Goal: Information Seeking & Learning: Learn about a topic

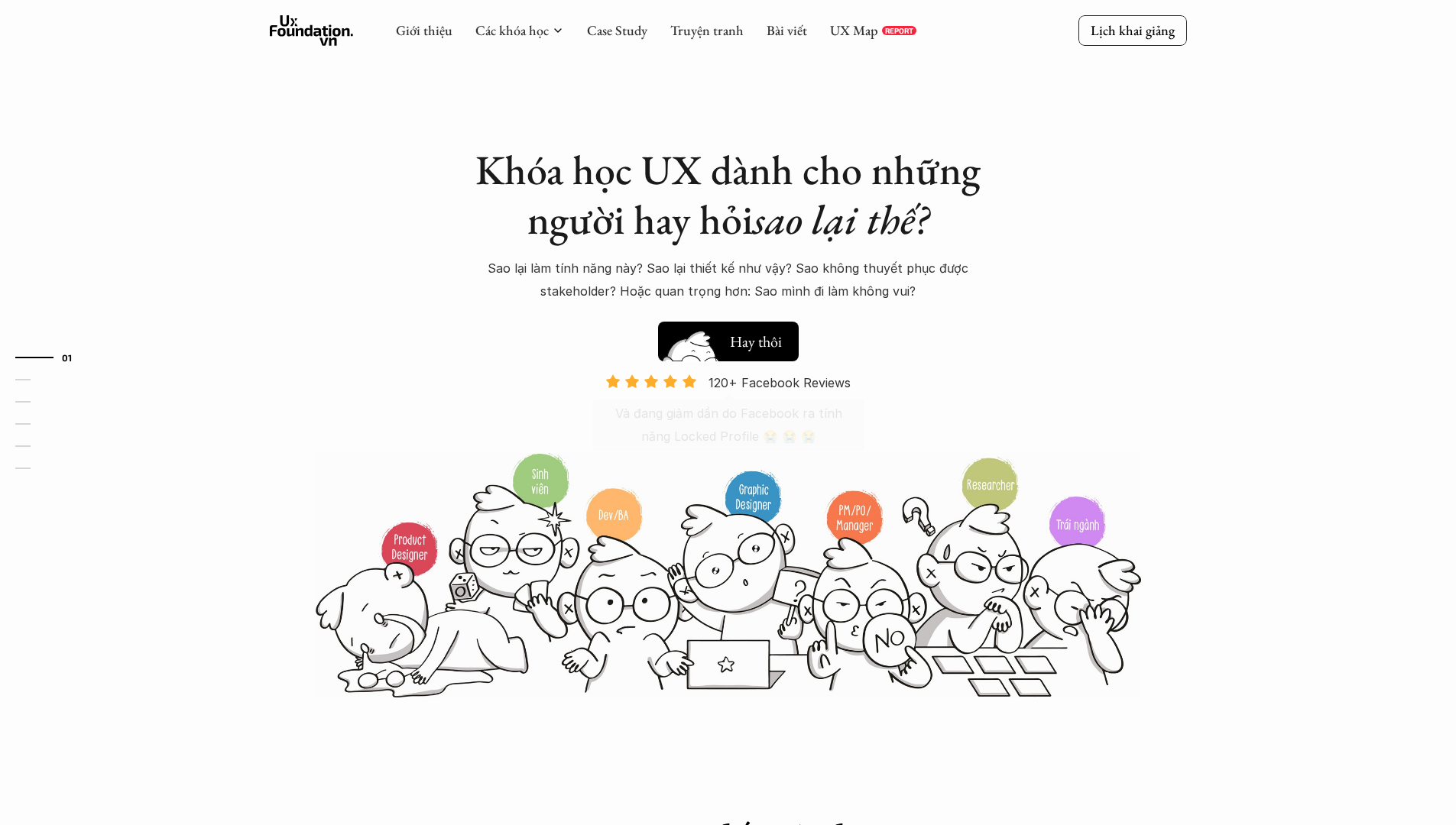
click at [763, 353] on button "Hay thôi Xem thử" at bounding box center [729, 341] width 141 height 40
click at [844, 33] on link "UX Map" at bounding box center [854, 30] width 48 height 17
click at [804, 30] on link "Bài viết" at bounding box center [787, 30] width 40 height 17
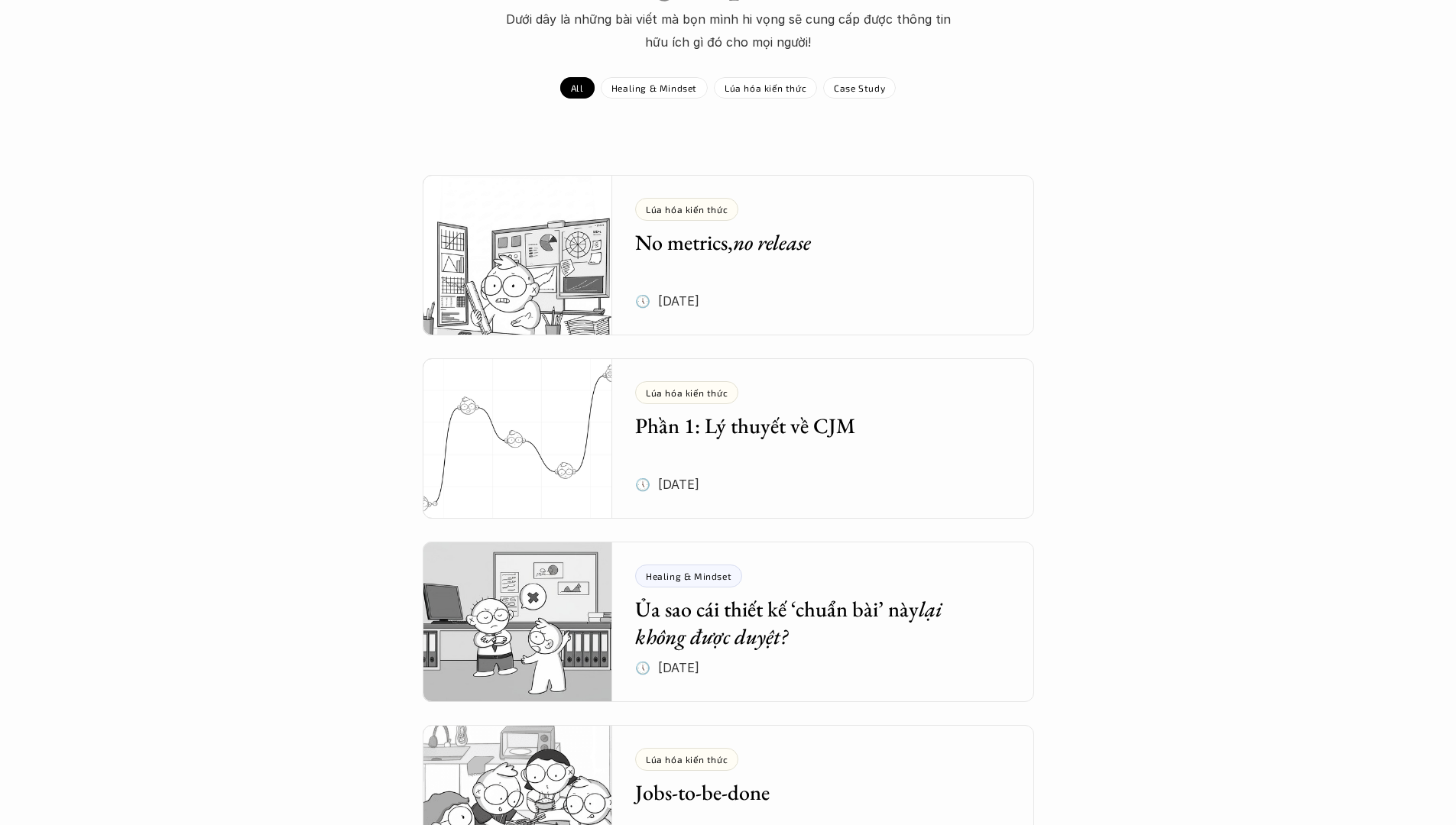
scroll to position [173, 0]
click at [974, 272] on div "Lúa hóa kiến thức No metrics, no release 🕔 28 thg 7, 2025" at bounding box center [835, 254] width 399 height 161
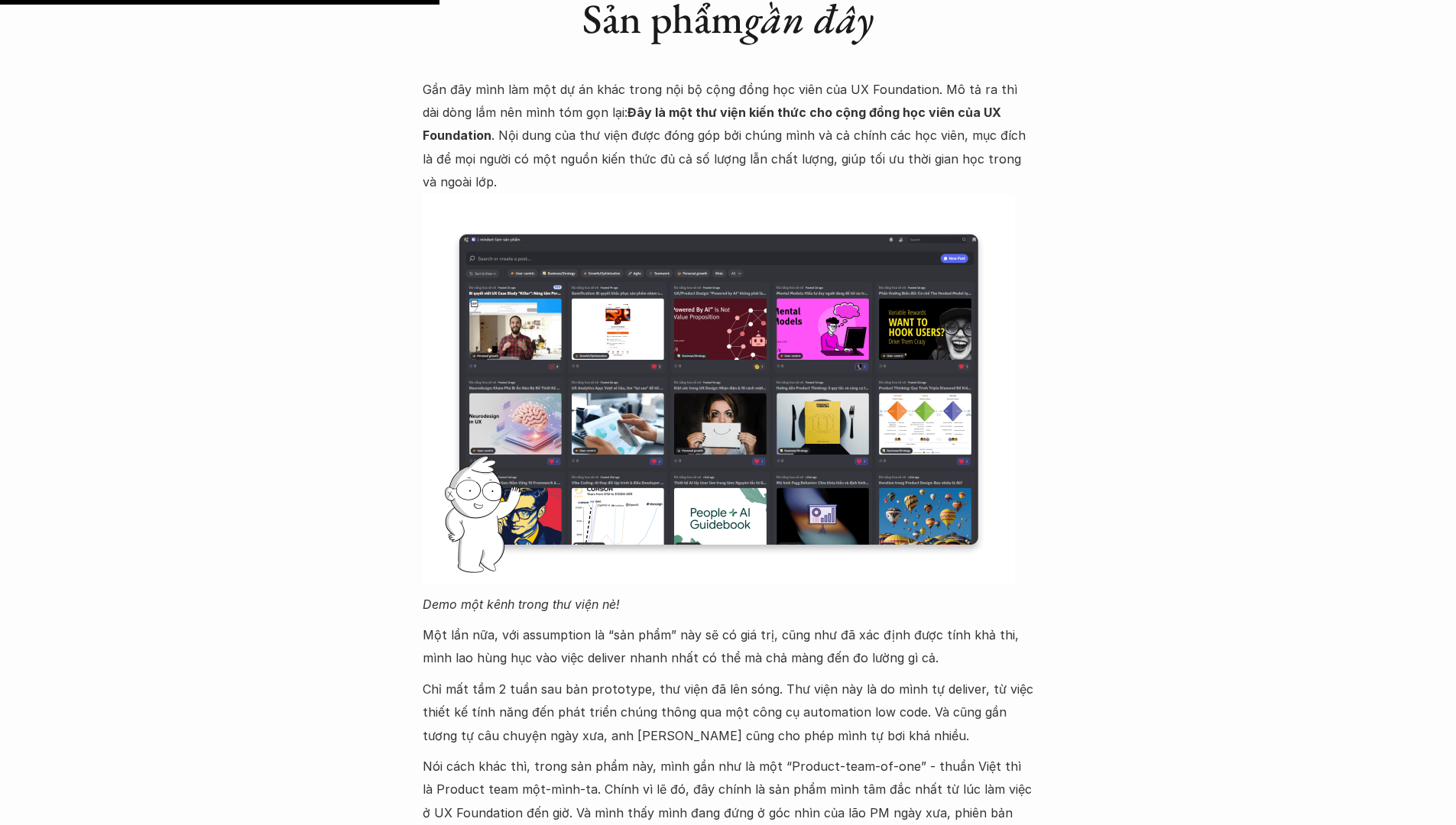
scroll to position [1457, 0]
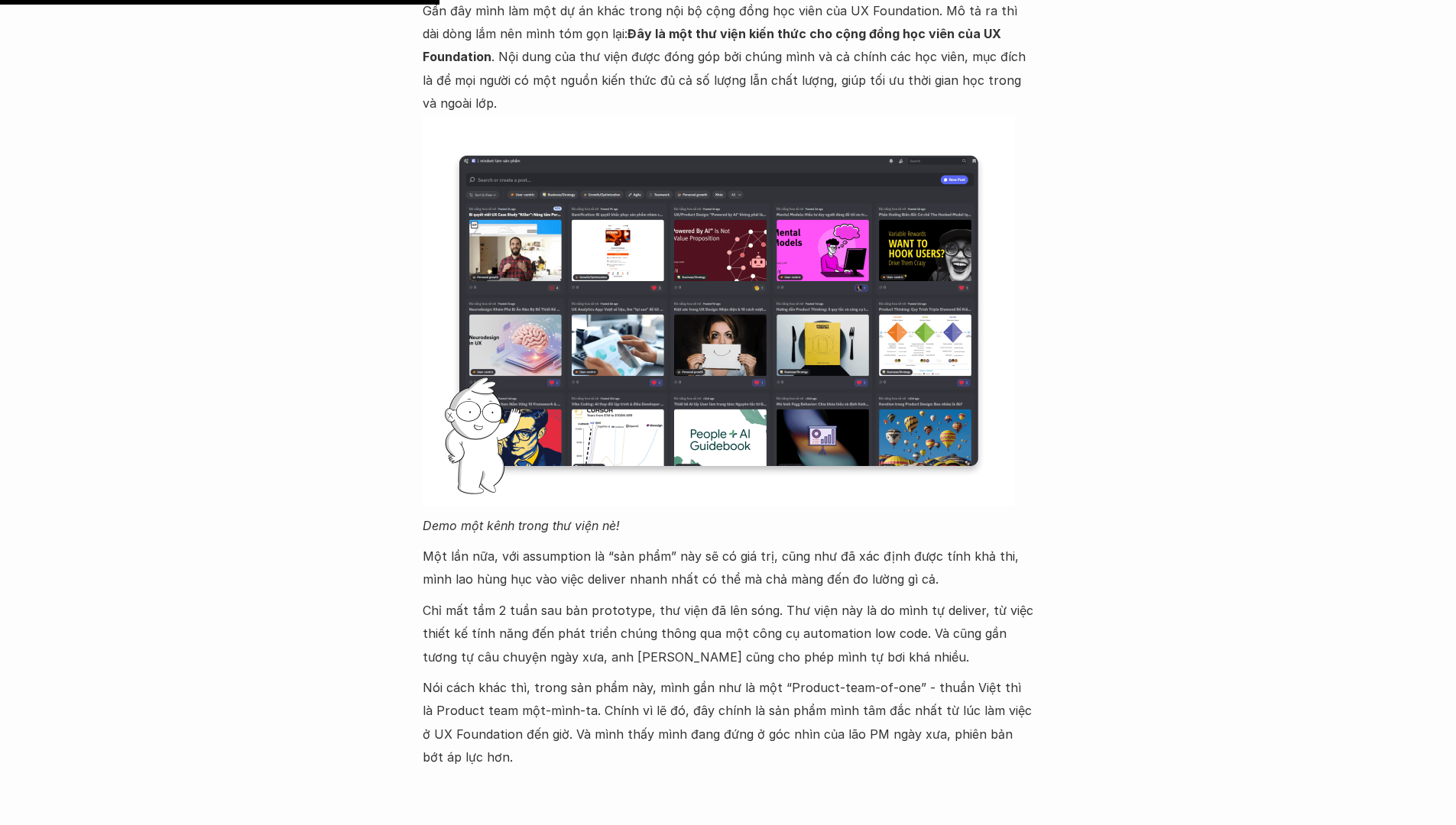
click at [669, 224] on img at bounding box center [719, 311] width 593 height 391
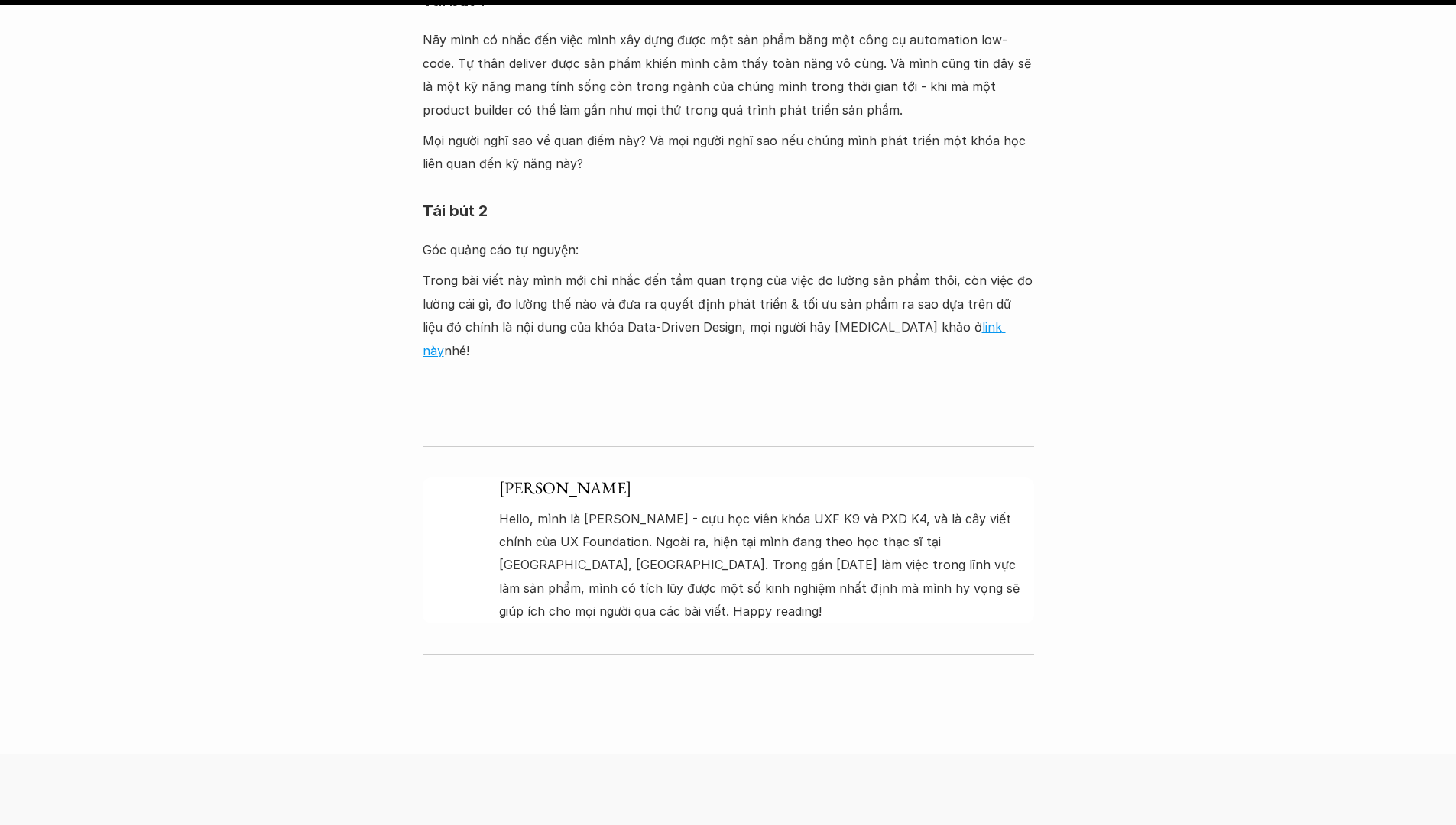
scroll to position [5243, 0]
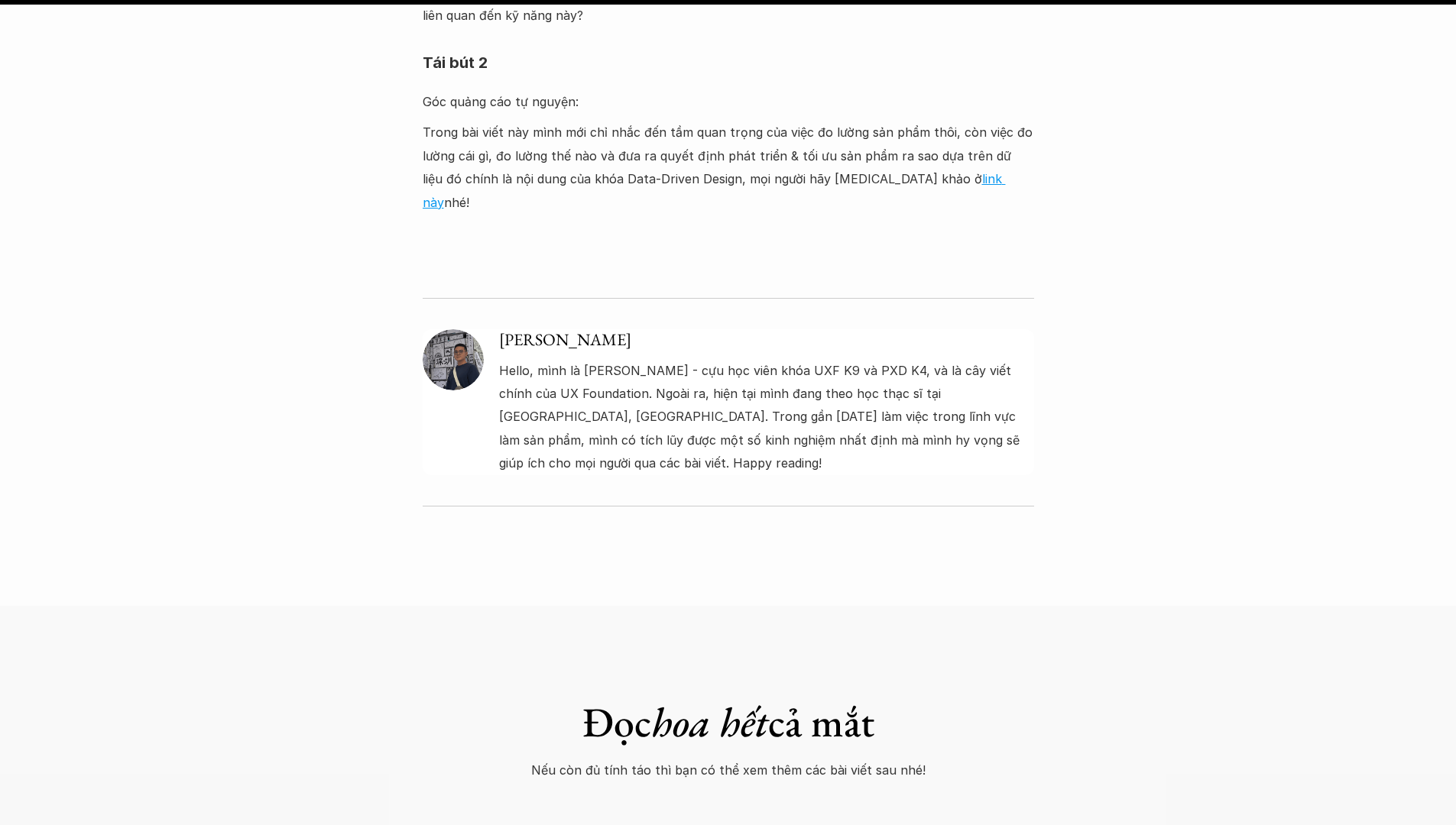
click at [470, 329] on img at bounding box center [453, 359] width 61 height 61
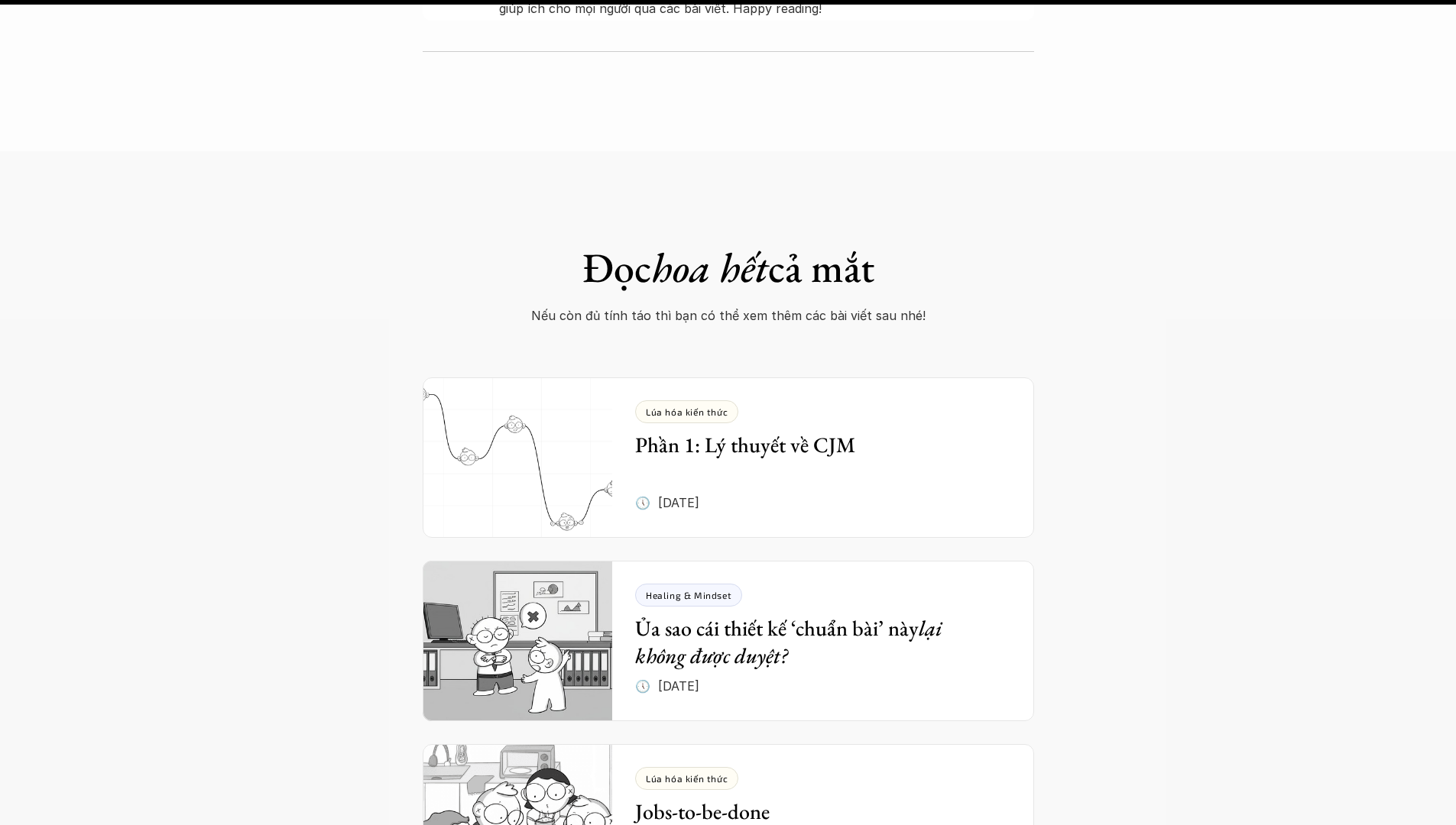
scroll to position [5779, 0]
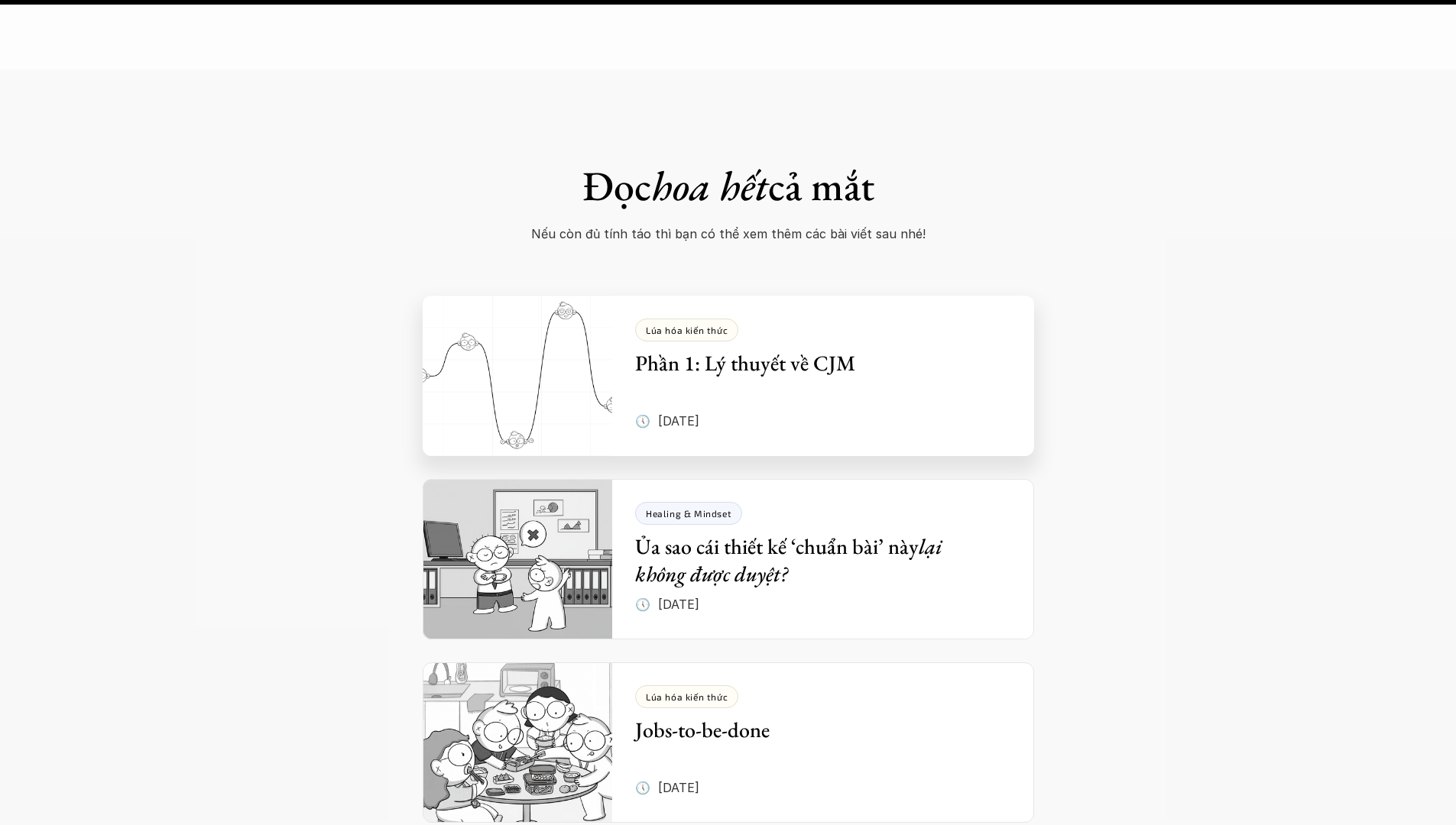
click at [597, 295] on img at bounding box center [518, 375] width 190 height 161
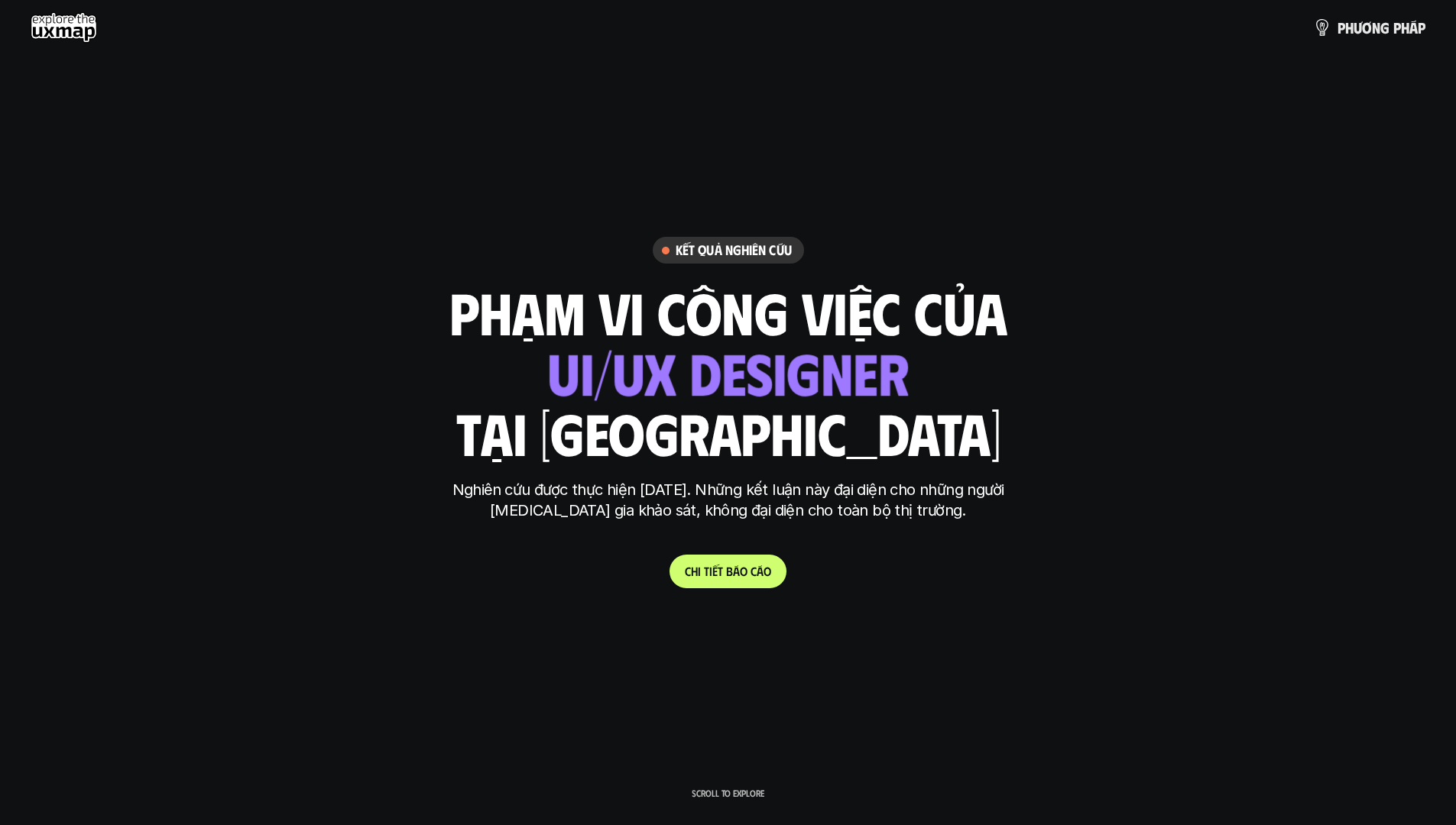
click at [755, 553] on div "Kết quả nghiên cứu phạm vi công việc của ui designer ui/ux designer product des…" at bounding box center [729, 412] width 574 height 351
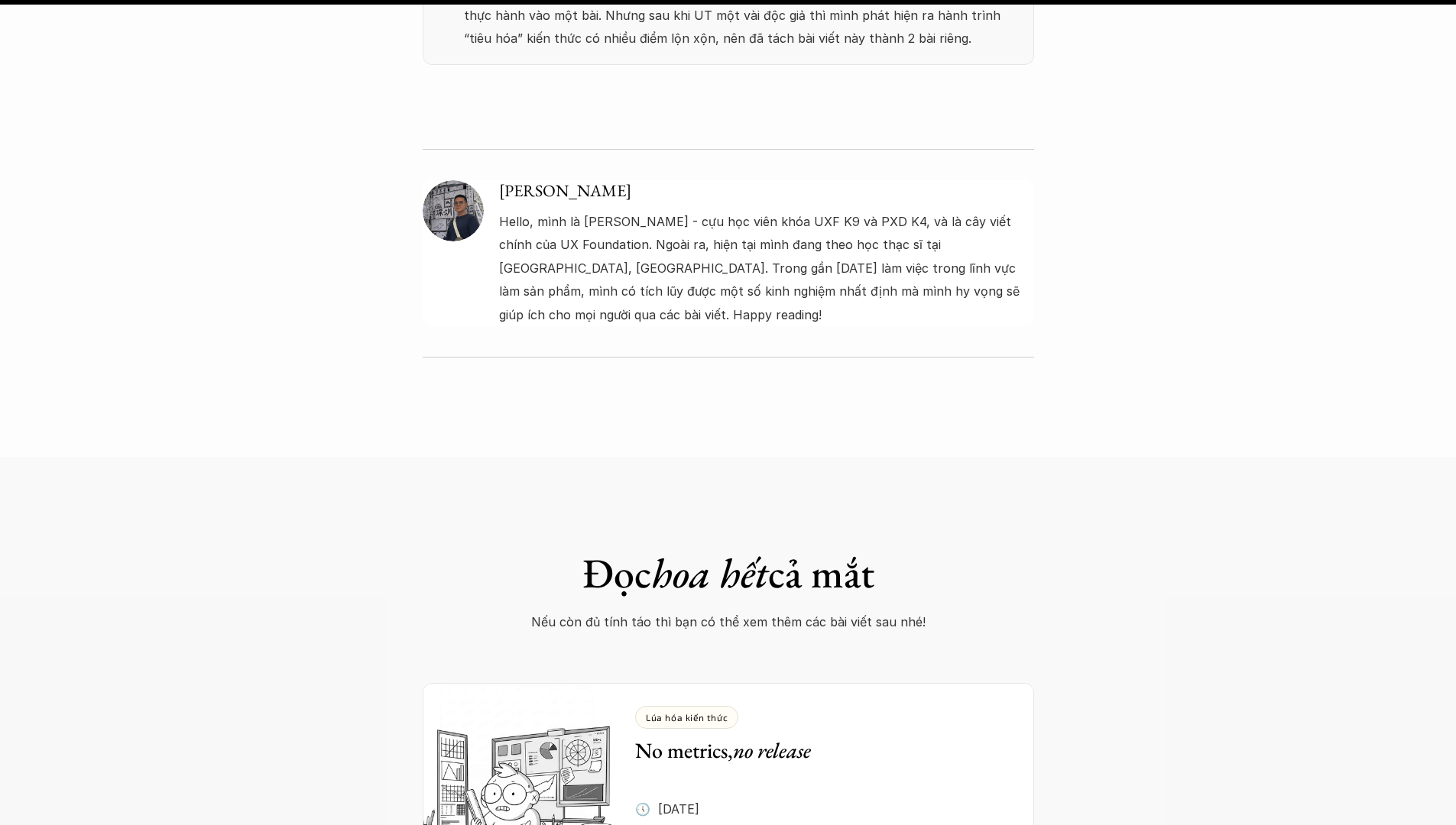
scroll to position [12446, 0]
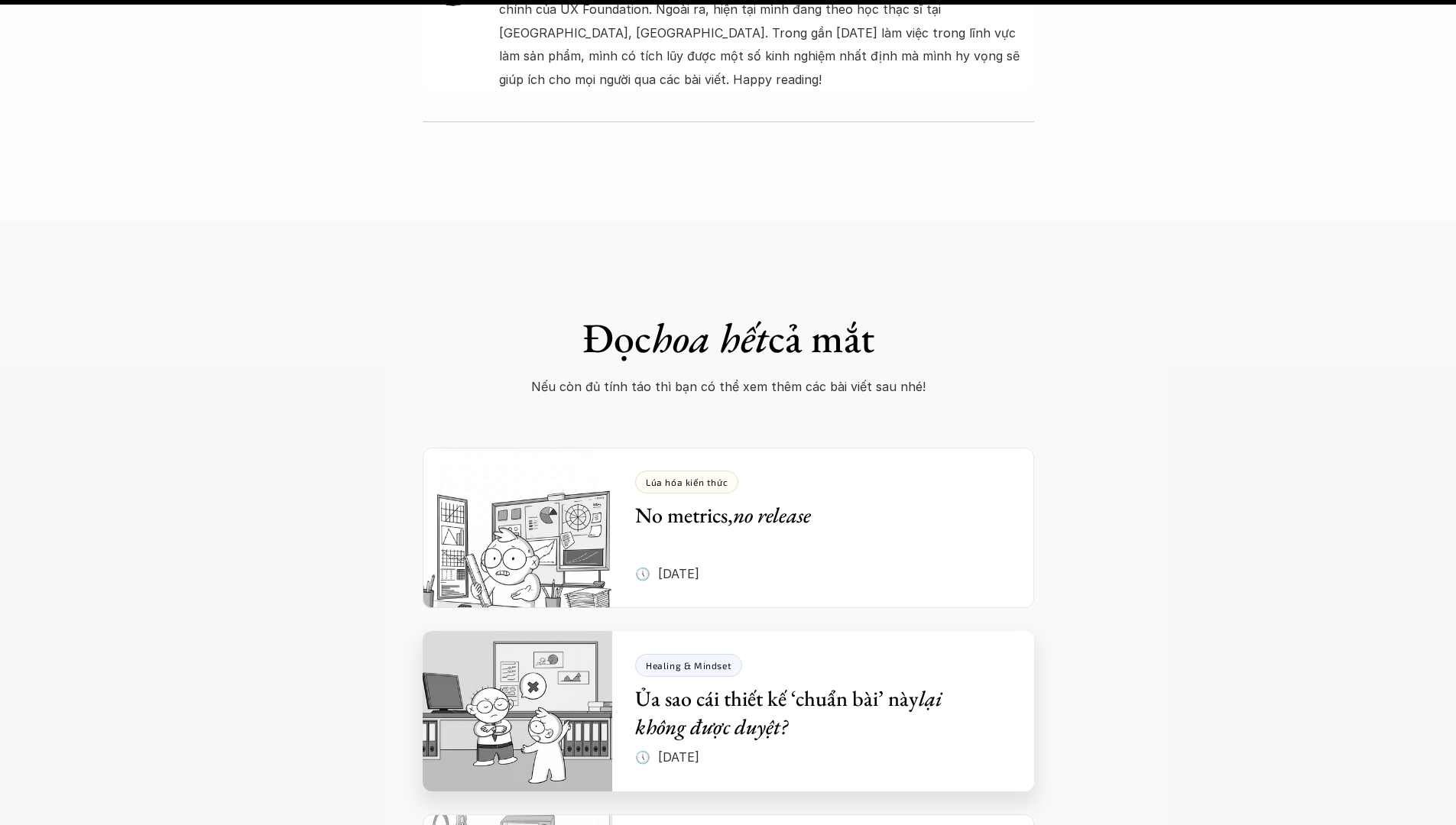
click at [844, 654] on div "Healing & Mindset Ủa sao cái thiết kế ‘chuẩn bài’ này lại không được duyệt?" at bounding box center [812, 697] width 353 height 86
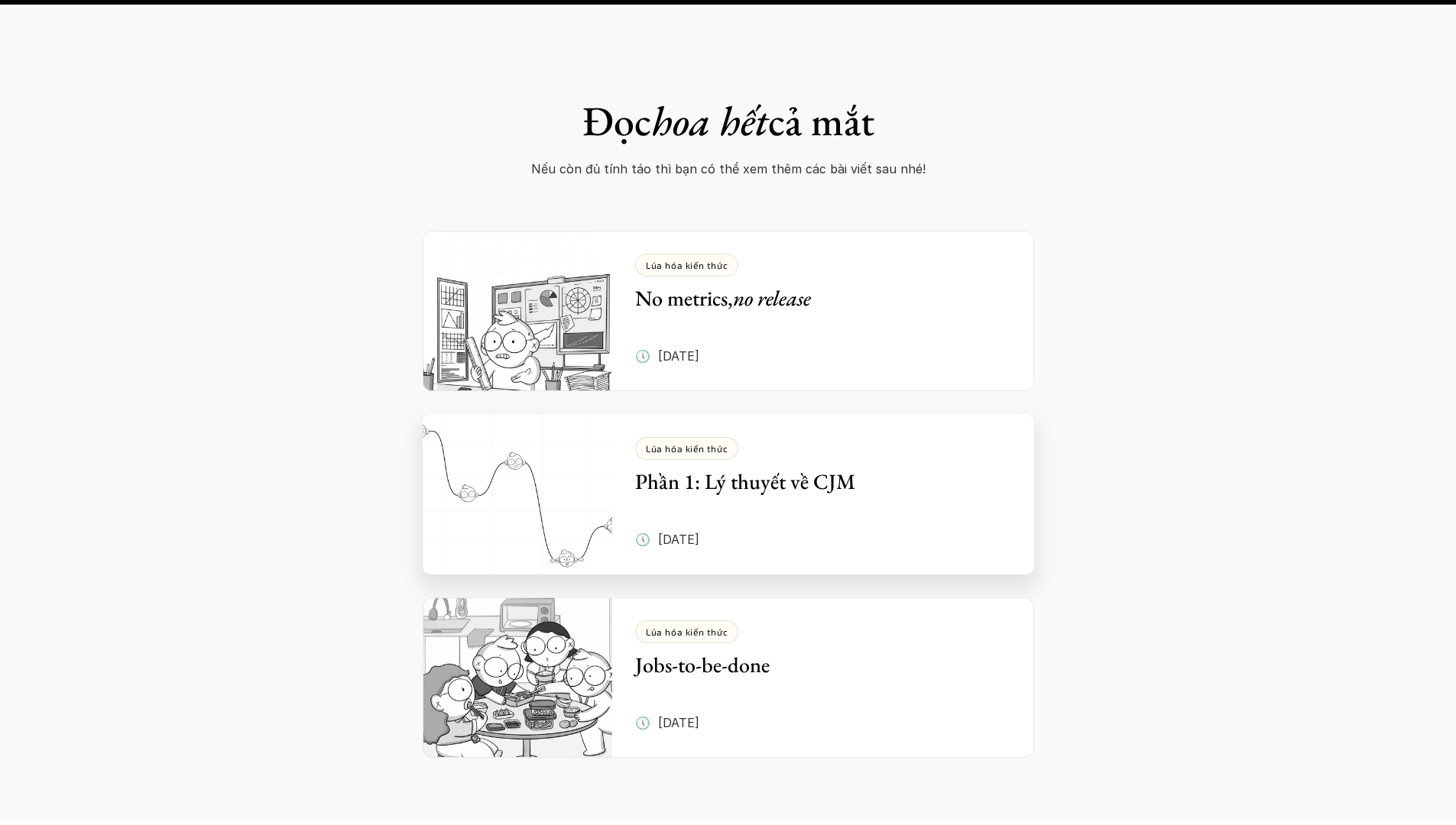
scroll to position [2856, 0]
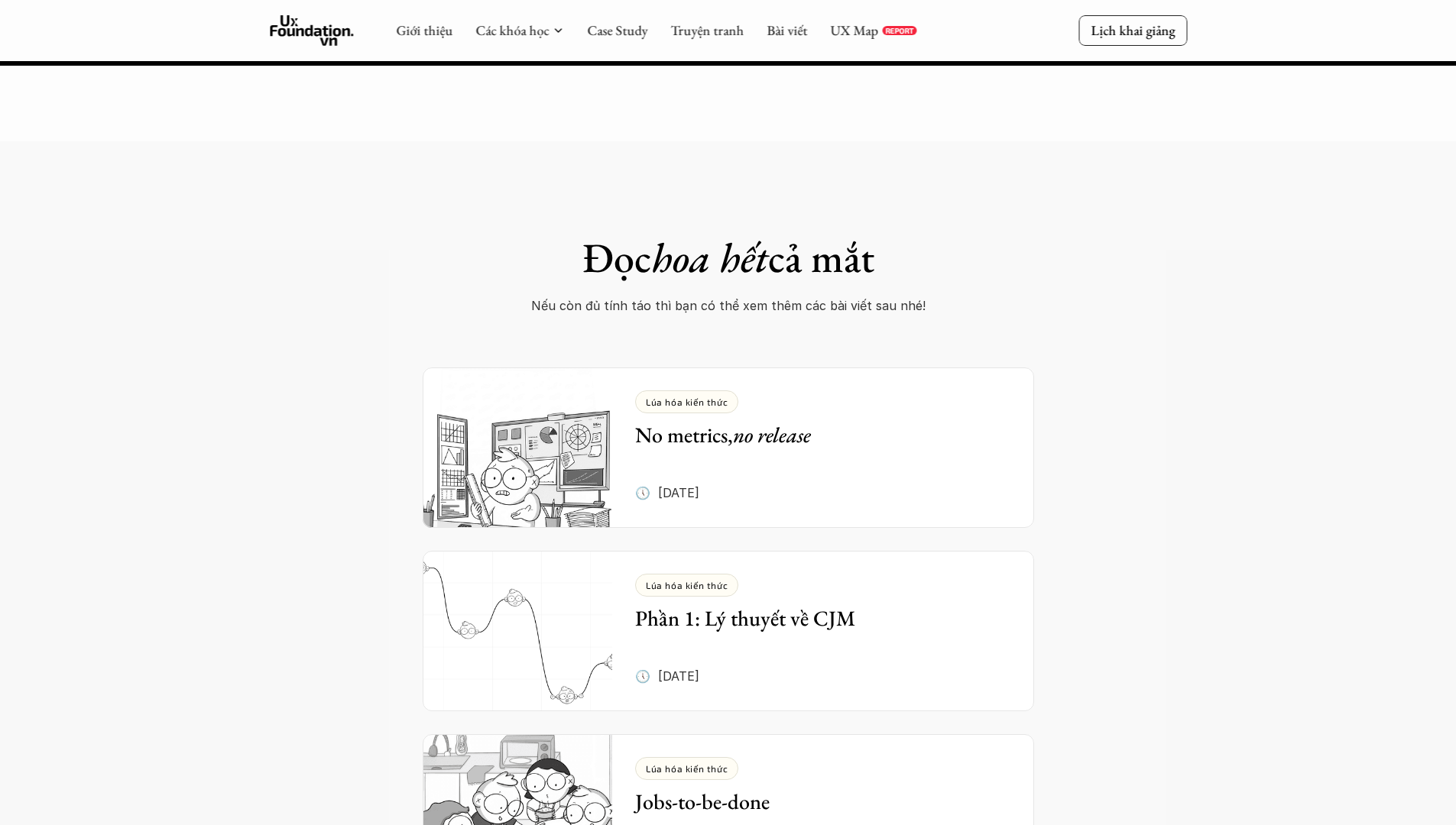
click at [660, 230] on em "hoa hết" at bounding box center [710, 257] width 117 height 54
click at [705, 28] on link "Truyện tranh" at bounding box center [707, 30] width 74 height 17
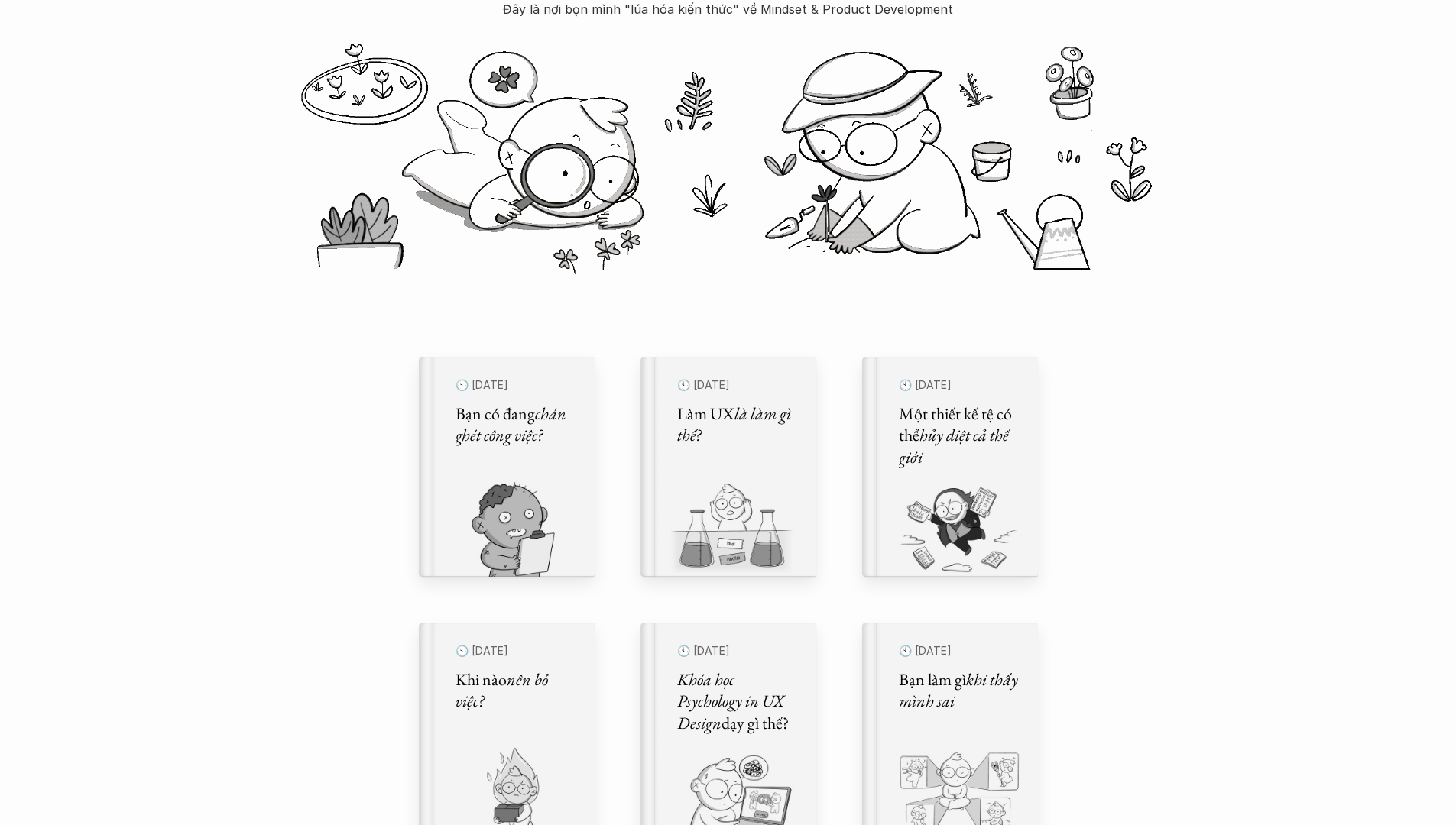
scroll to position [223, 0]
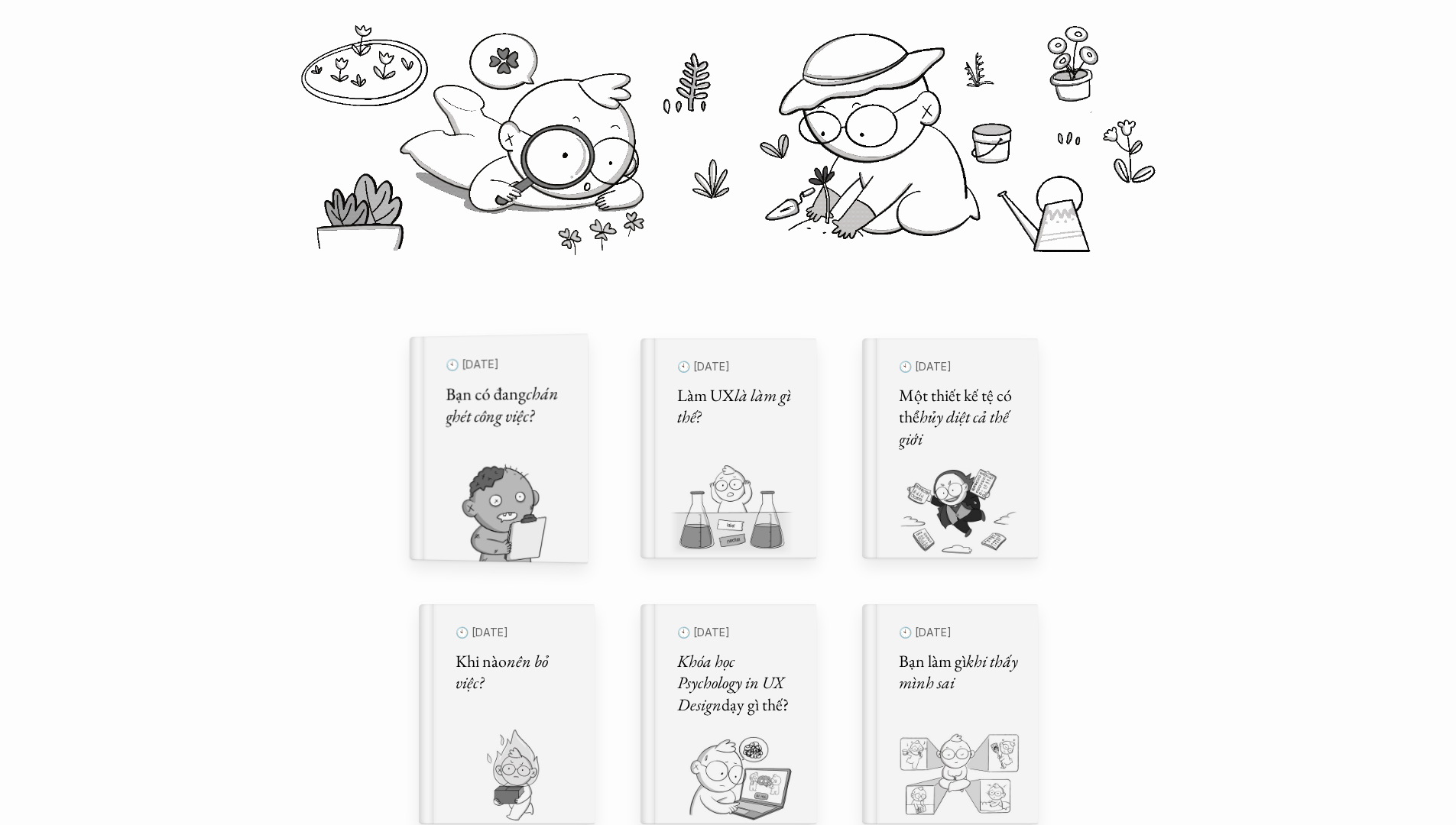
click at [527, 398] on em "chán ghét công việc?" at bounding box center [504, 405] width 116 height 47
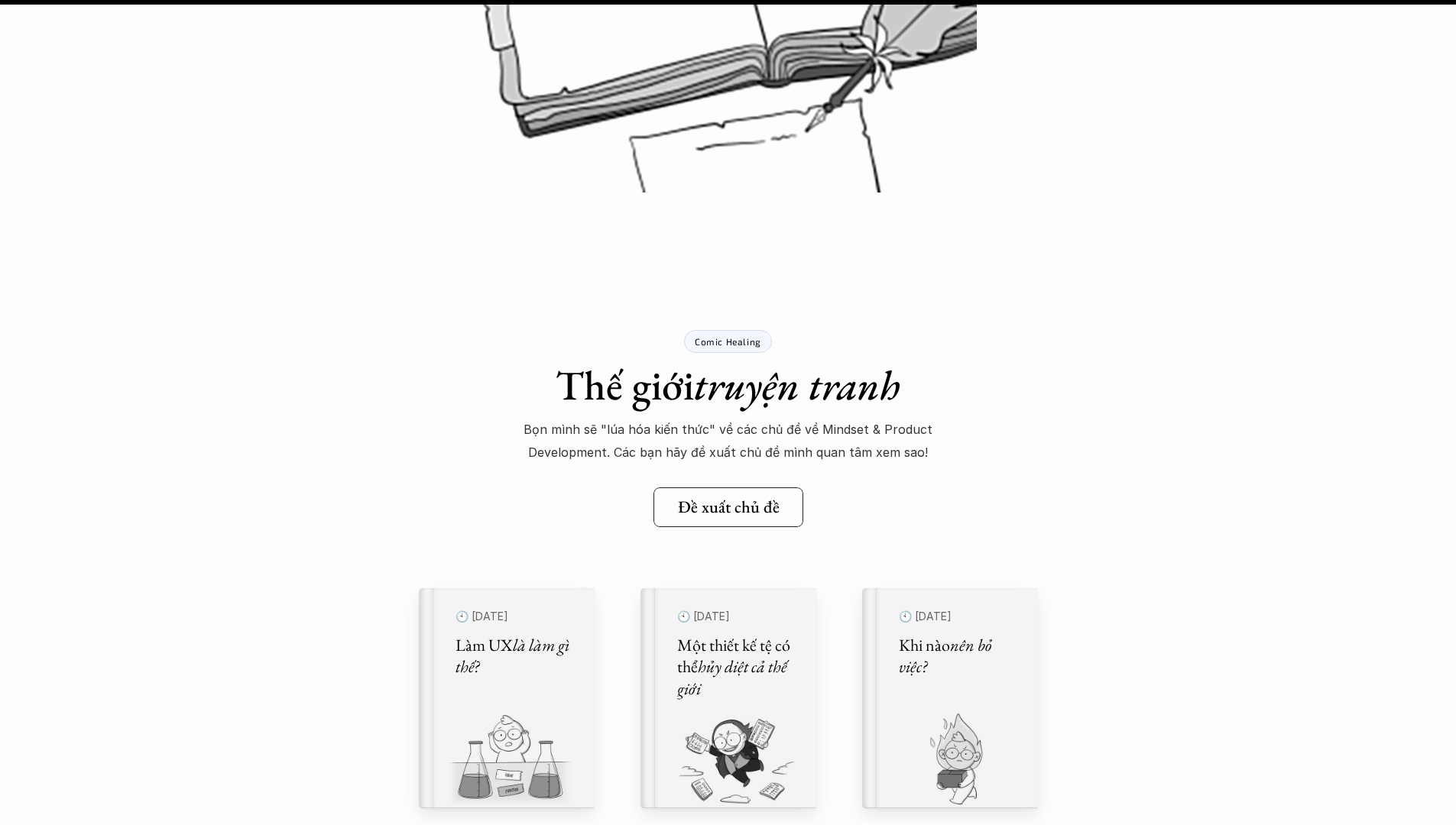
scroll to position [20150, 0]
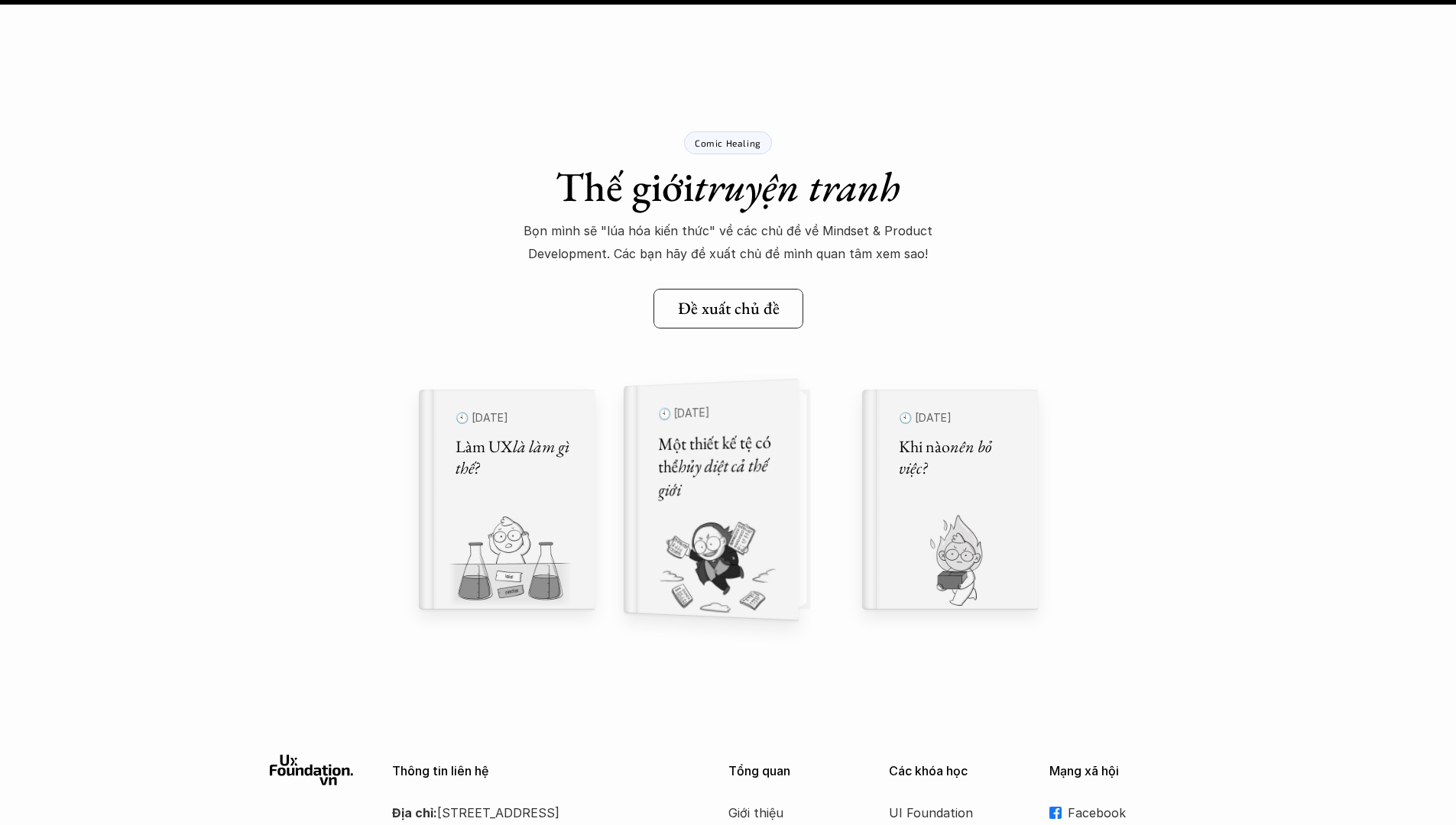
click at [704, 511] on div "🕙 30 thg 5, 2024 Một thiết kế tệ có thể hủy diệt cả thế giới" at bounding box center [718, 500] width 120 height 201
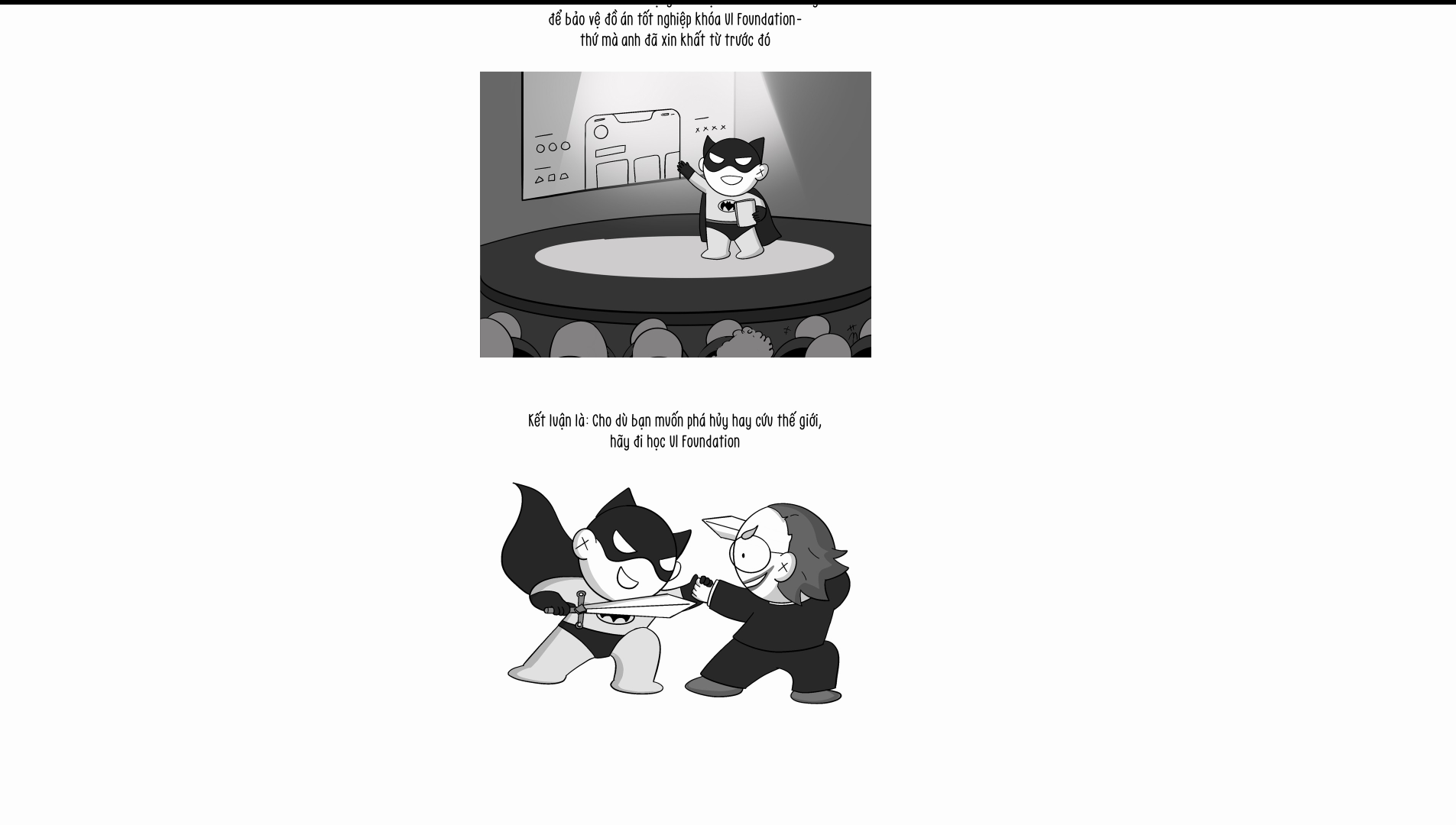
scroll to position [13404, 0]
